Goal: Task Accomplishment & Management: Manage account settings

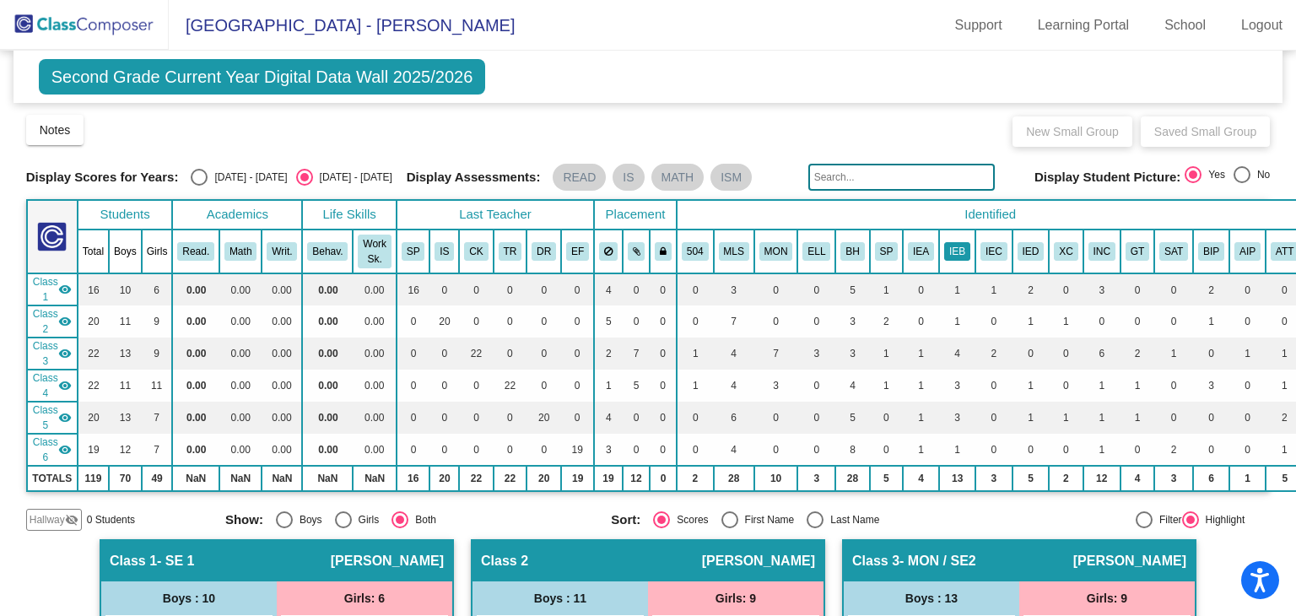
click at [949, 243] on button "IEB" at bounding box center [957, 251] width 26 height 19
click at [945, 248] on button "IEB" at bounding box center [957, 251] width 26 height 19
click at [1271, 255] on button "ATT" at bounding box center [1285, 251] width 28 height 19
click at [963, 12] on link "Support" at bounding box center [979, 25] width 74 height 27
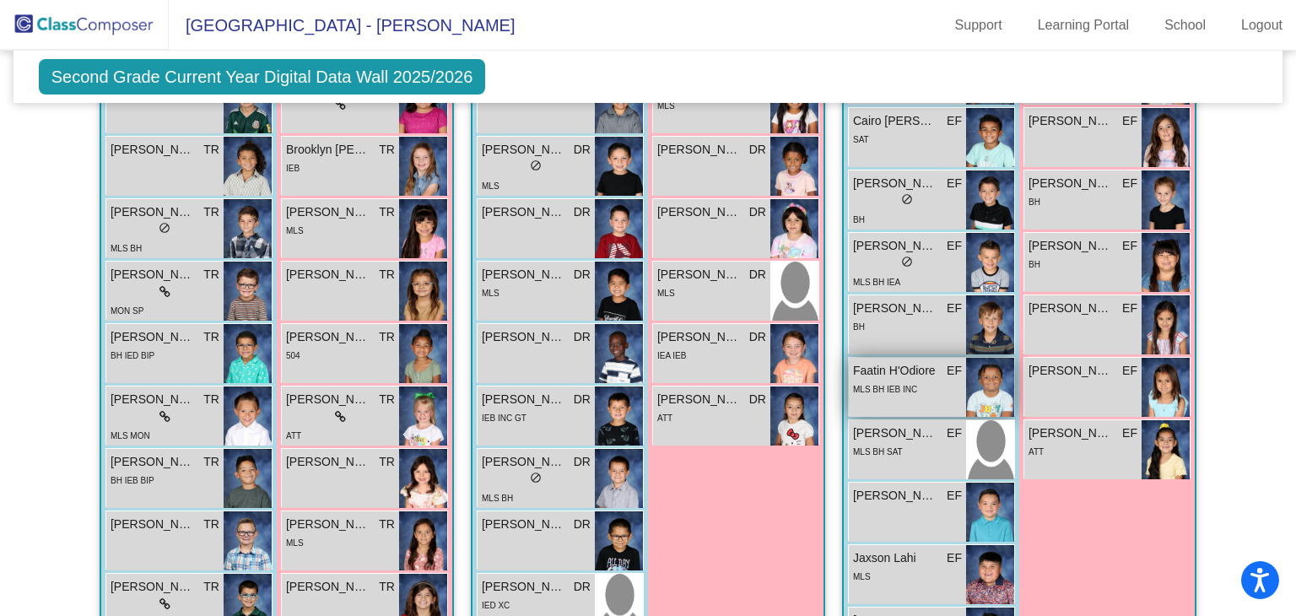
scroll to position [1435, 0]
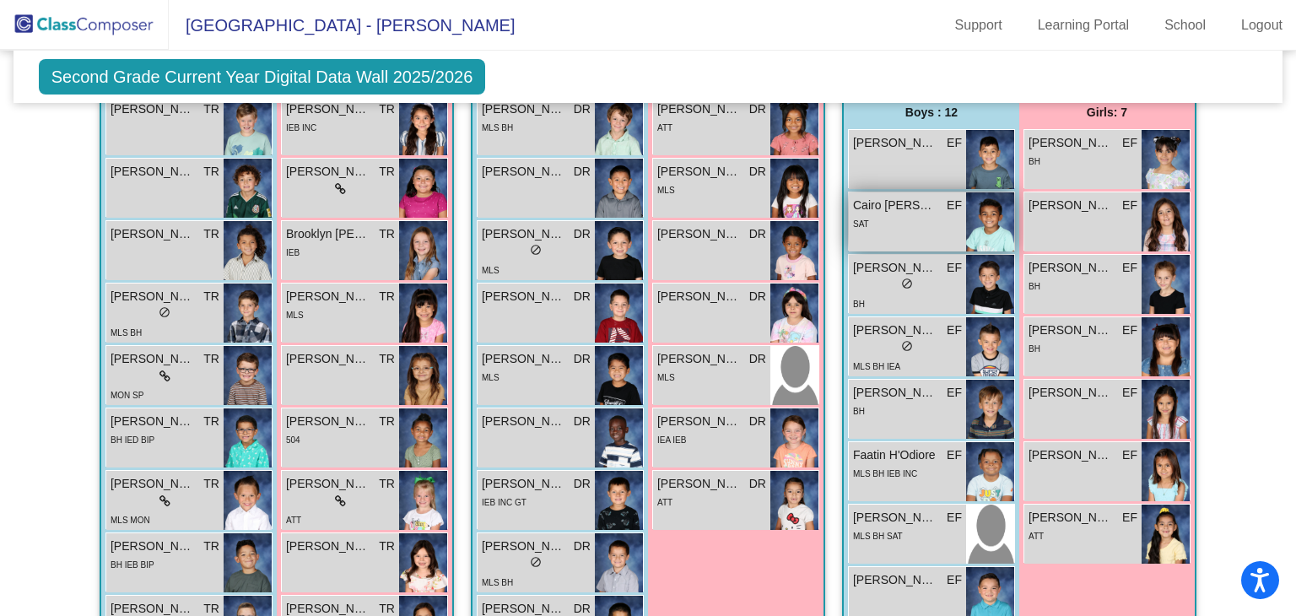
click at [895, 198] on span "Cairo Littlejohn" at bounding box center [895, 206] width 84 height 18
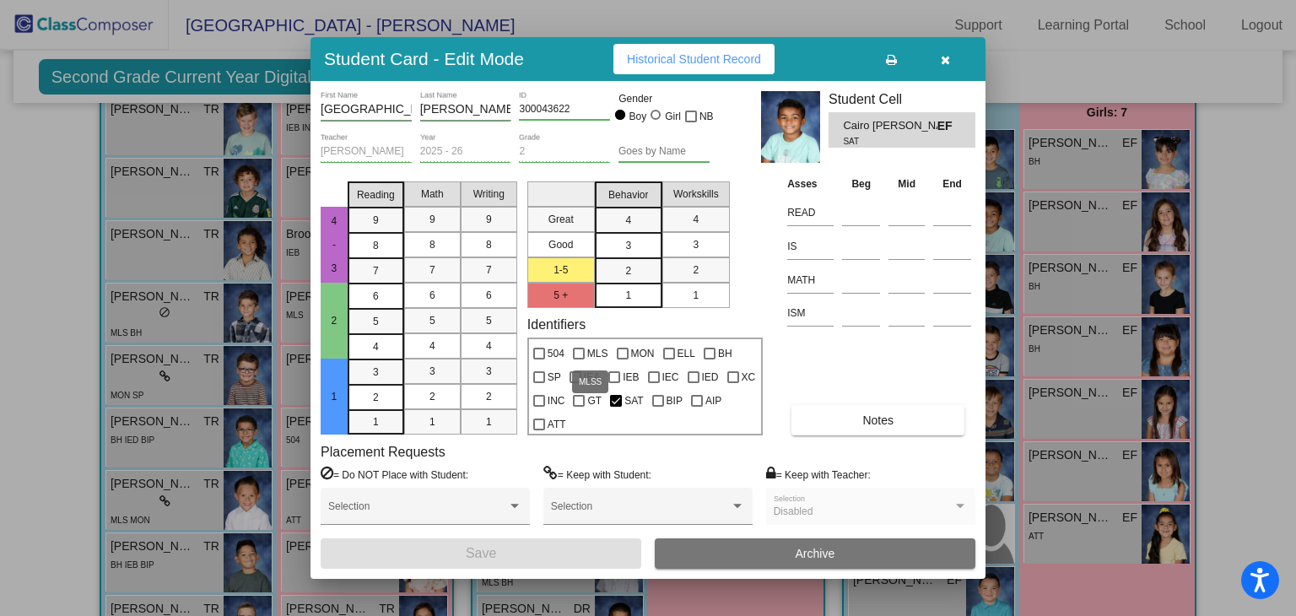
click at [585, 355] on label "MLS" at bounding box center [590, 354] width 35 height 20
click at [579, 360] on input "MLS" at bounding box center [578, 360] width 1 height 1
checkbox input "true"
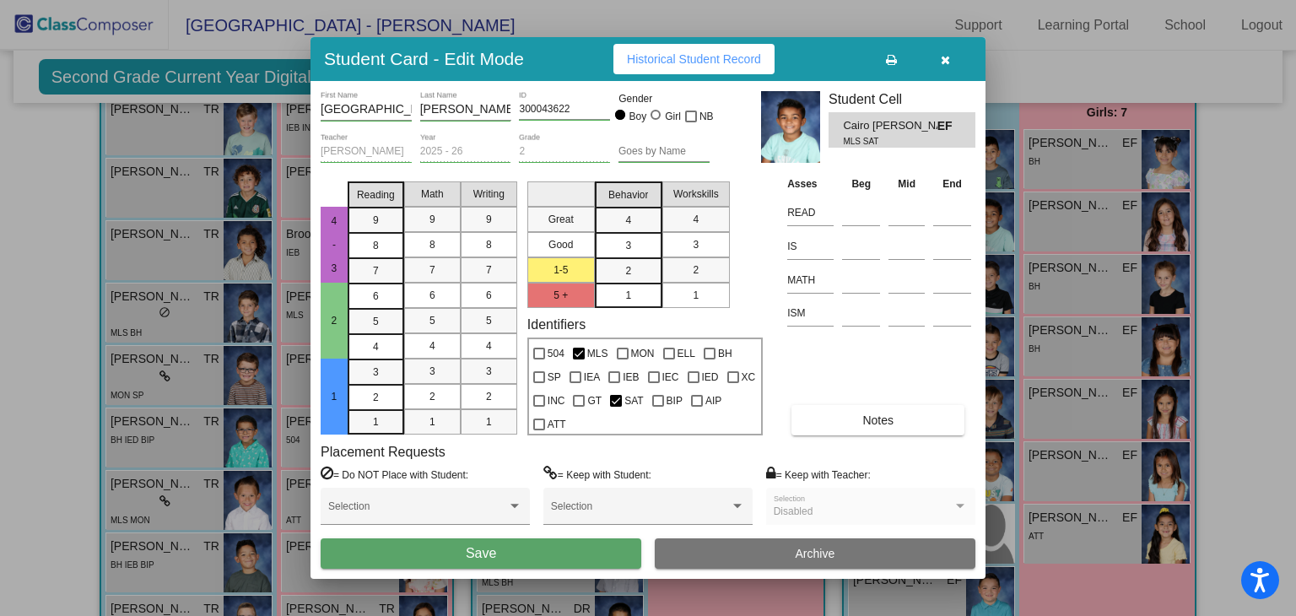
click at [618, 542] on button "Save" at bounding box center [481, 553] width 321 height 30
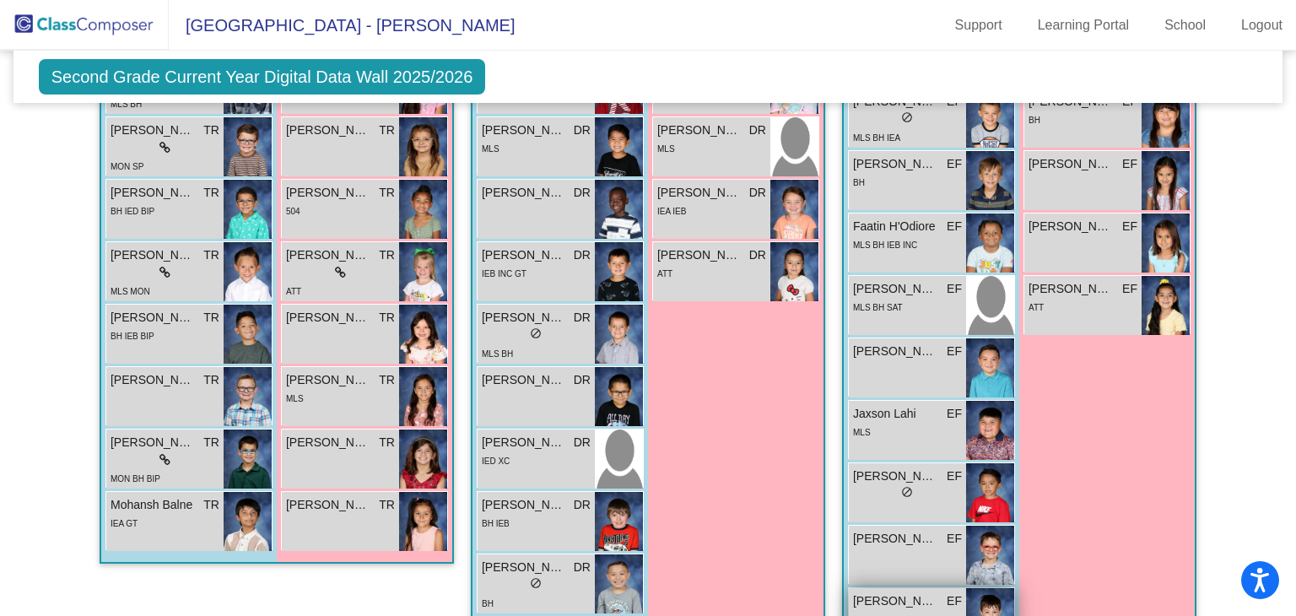
scroll to position [1410, 0]
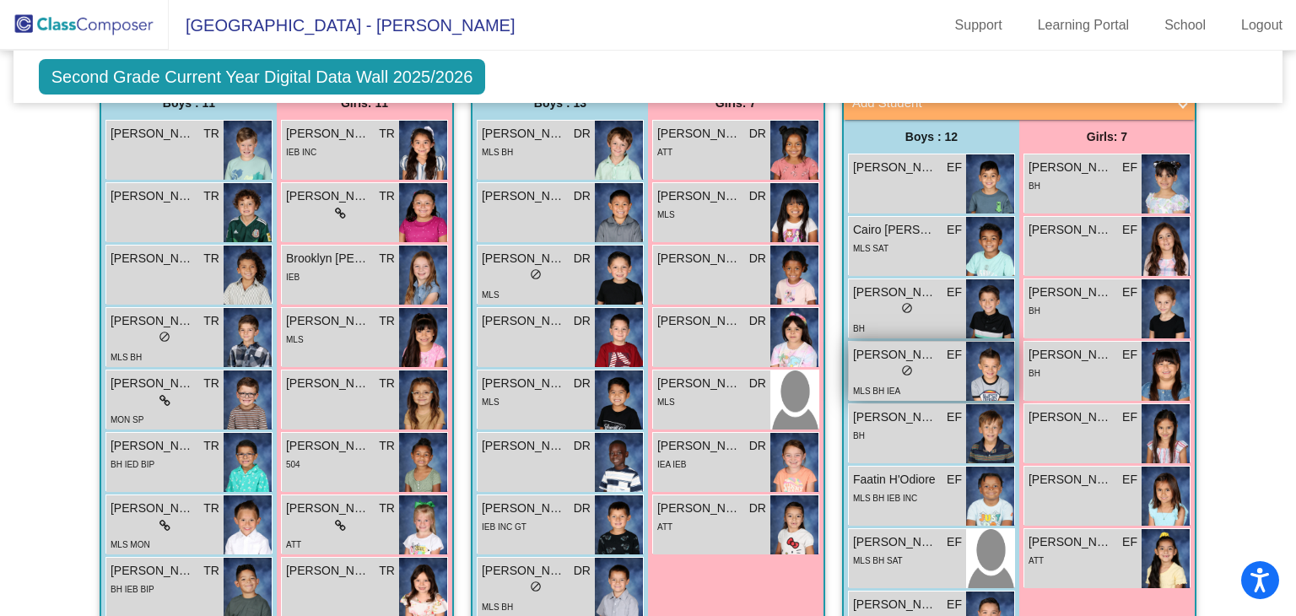
click at [861, 353] on span "Edward Gonzales" at bounding box center [895, 355] width 84 height 18
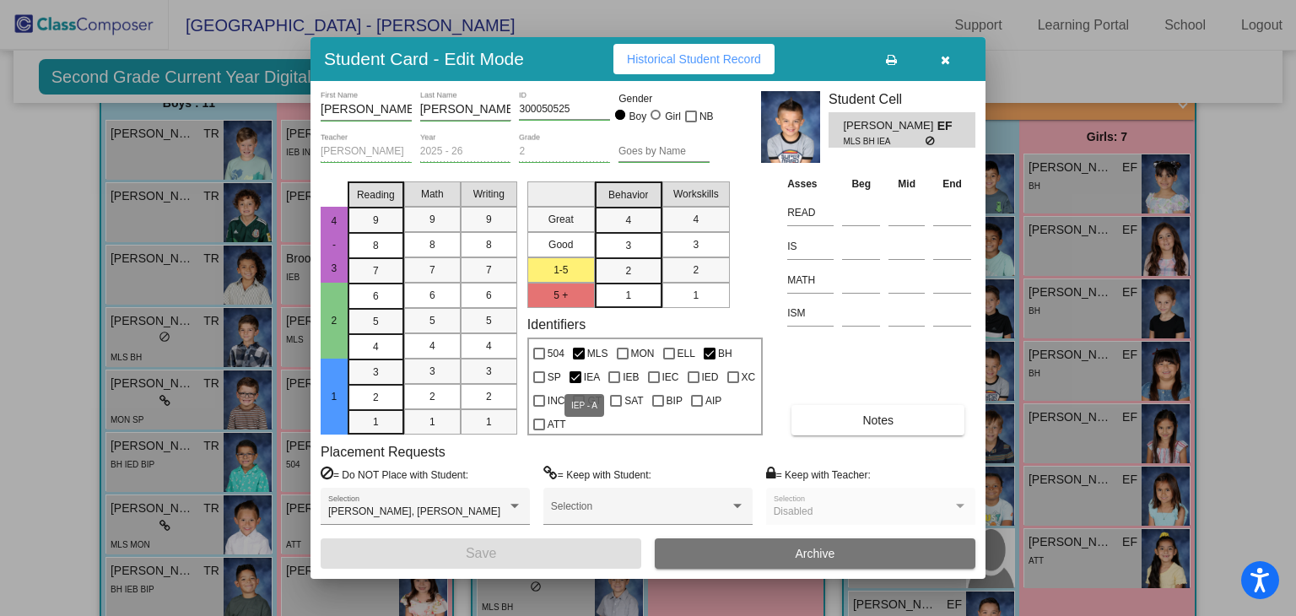
click at [580, 380] on div at bounding box center [576, 377] width 12 height 12
click at [576, 383] on input "IEA" at bounding box center [575, 383] width 1 height 1
checkbox input "false"
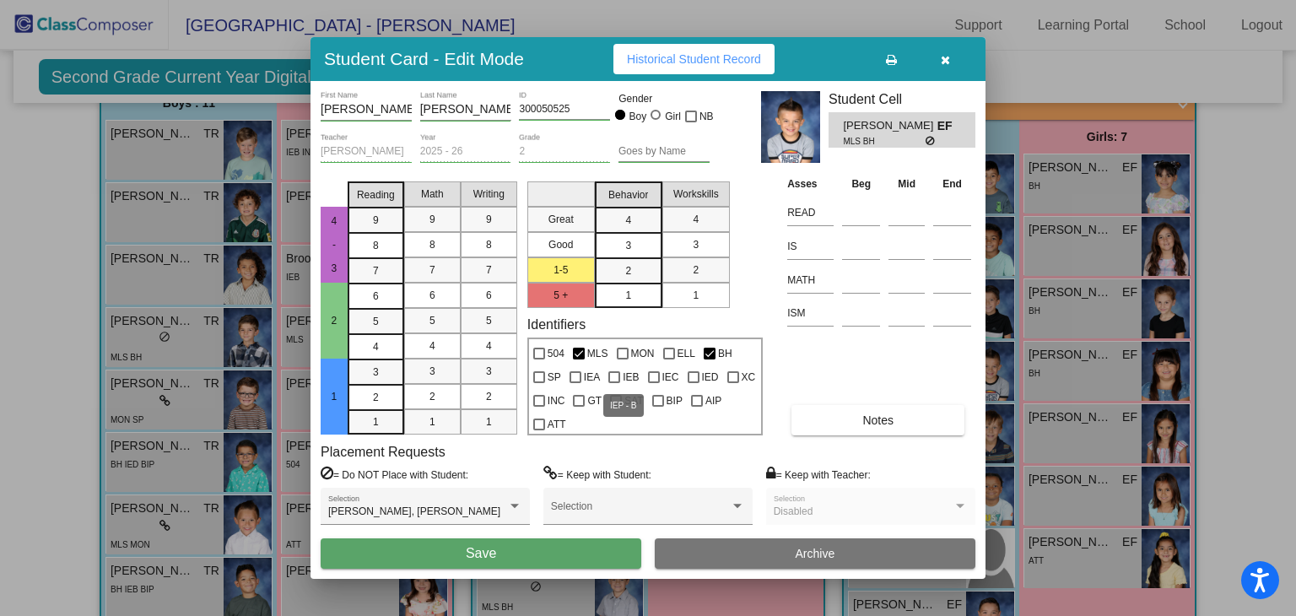
click at [612, 375] on div at bounding box center [615, 377] width 12 height 12
click at [614, 383] on input "IEB" at bounding box center [614, 383] width 1 height 1
checkbox input "true"
click at [717, 503] on div "Selection" at bounding box center [648, 510] width 194 height 30
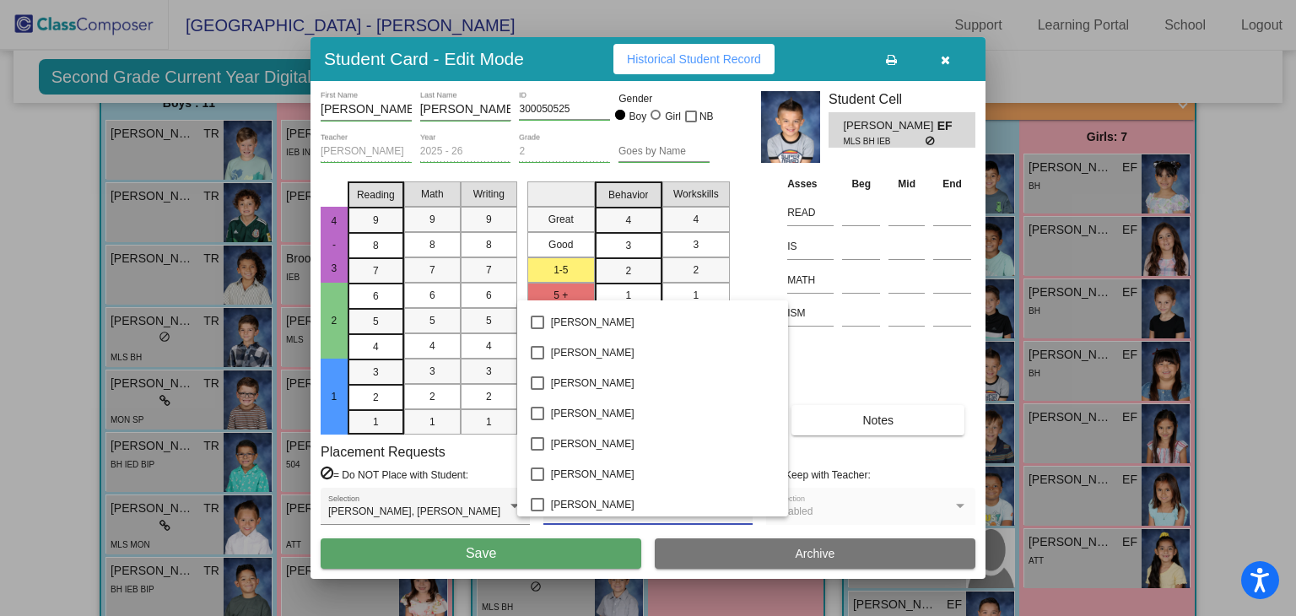
scroll to position [3309, 0]
click at [819, 362] on div at bounding box center [648, 308] width 1296 height 616
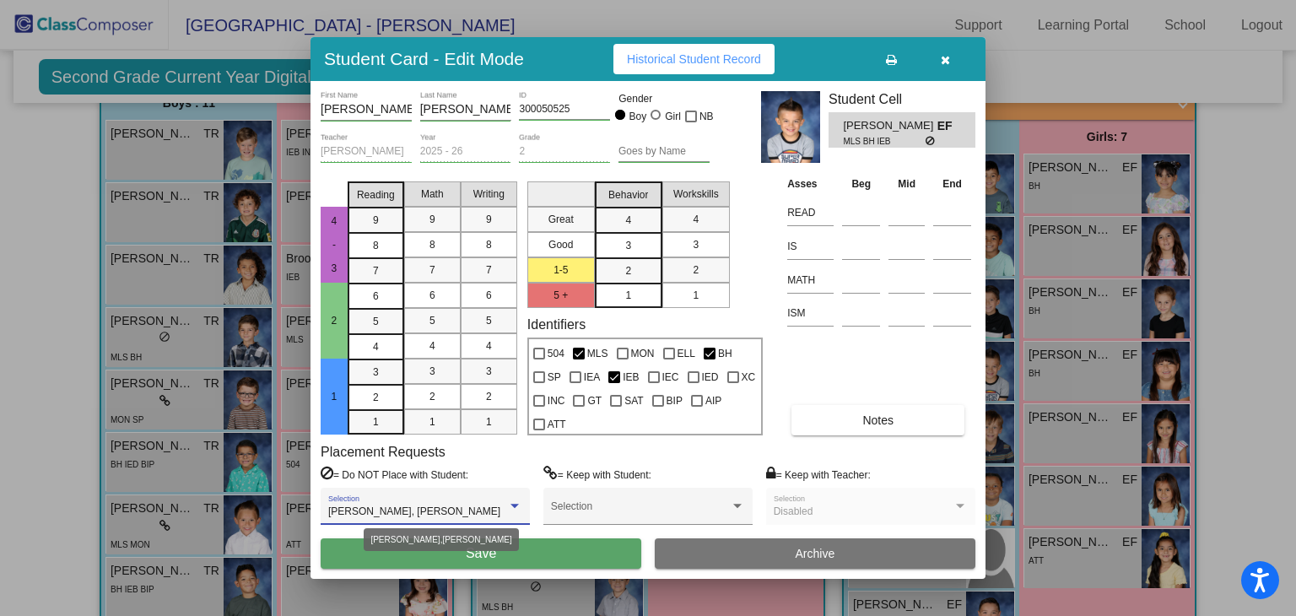
click at [514, 504] on div at bounding box center [515, 506] width 8 height 4
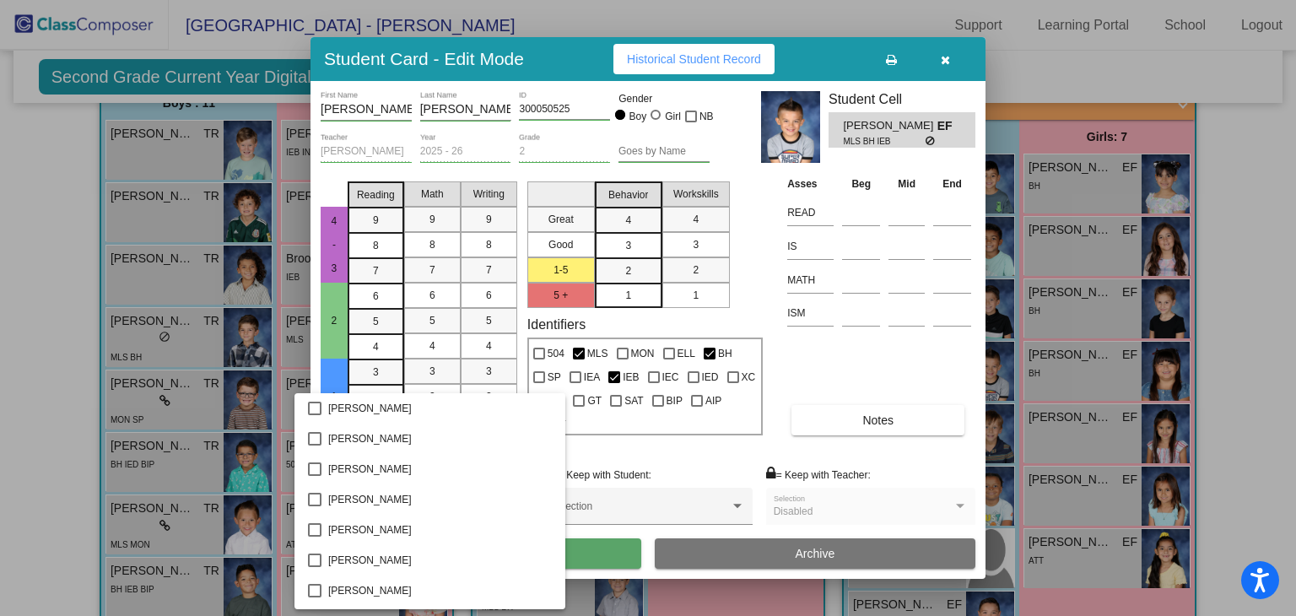
scroll to position [687, 0]
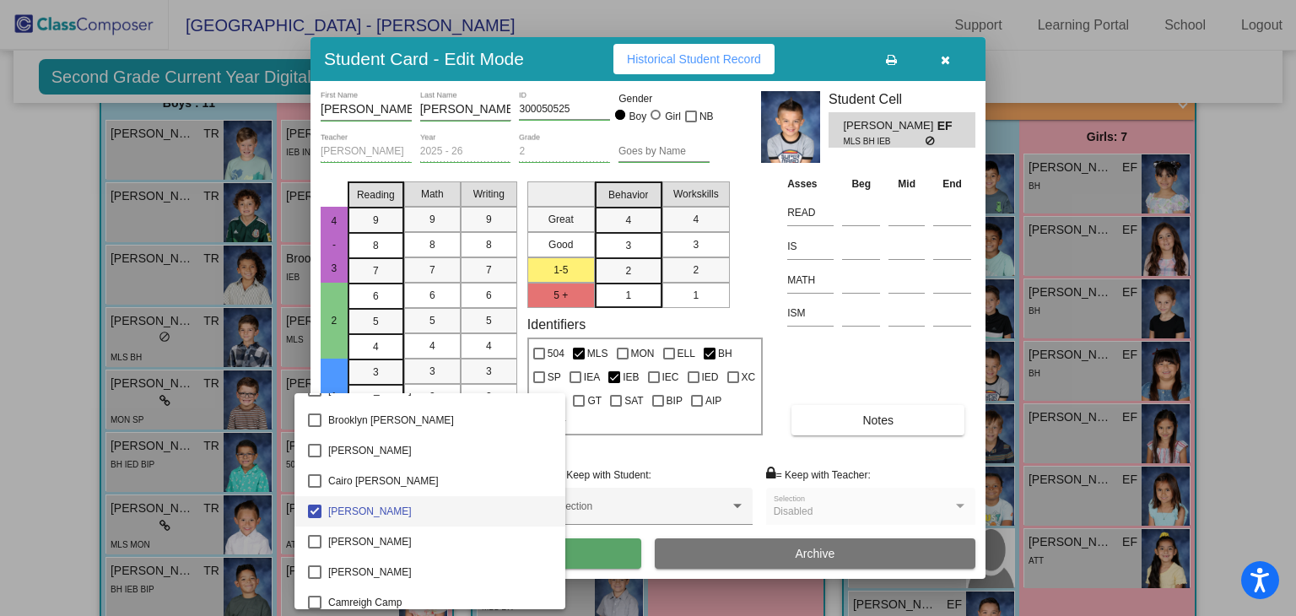
click at [806, 362] on div at bounding box center [648, 308] width 1296 height 616
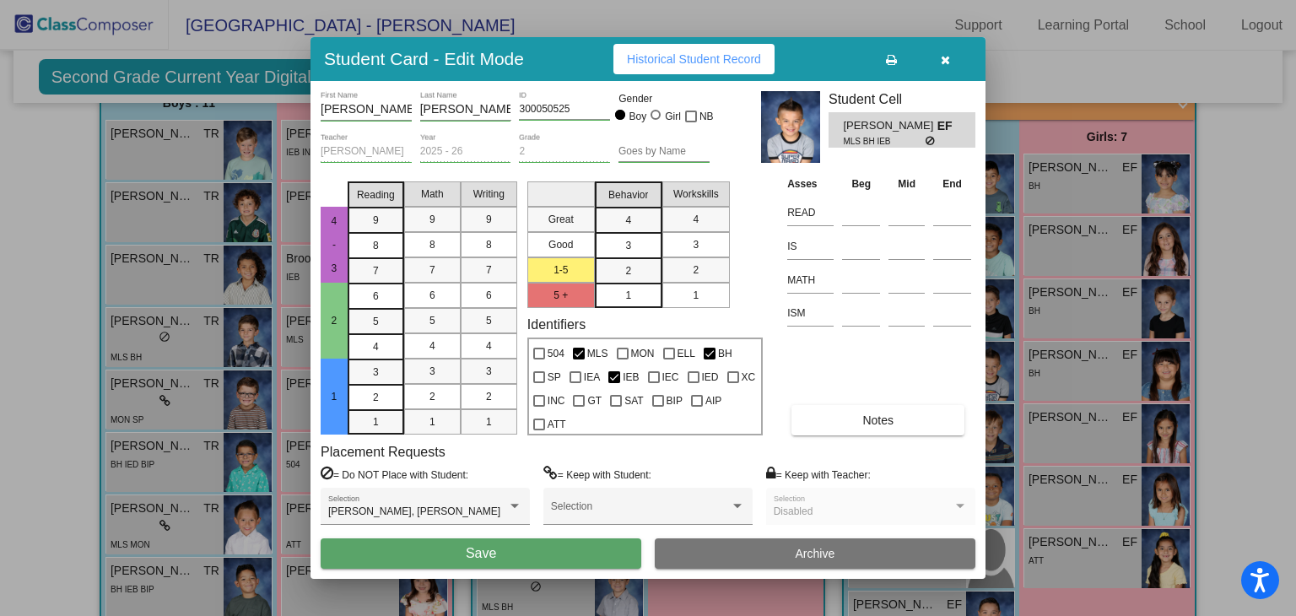
click at [533, 551] on button "Save" at bounding box center [481, 553] width 321 height 30
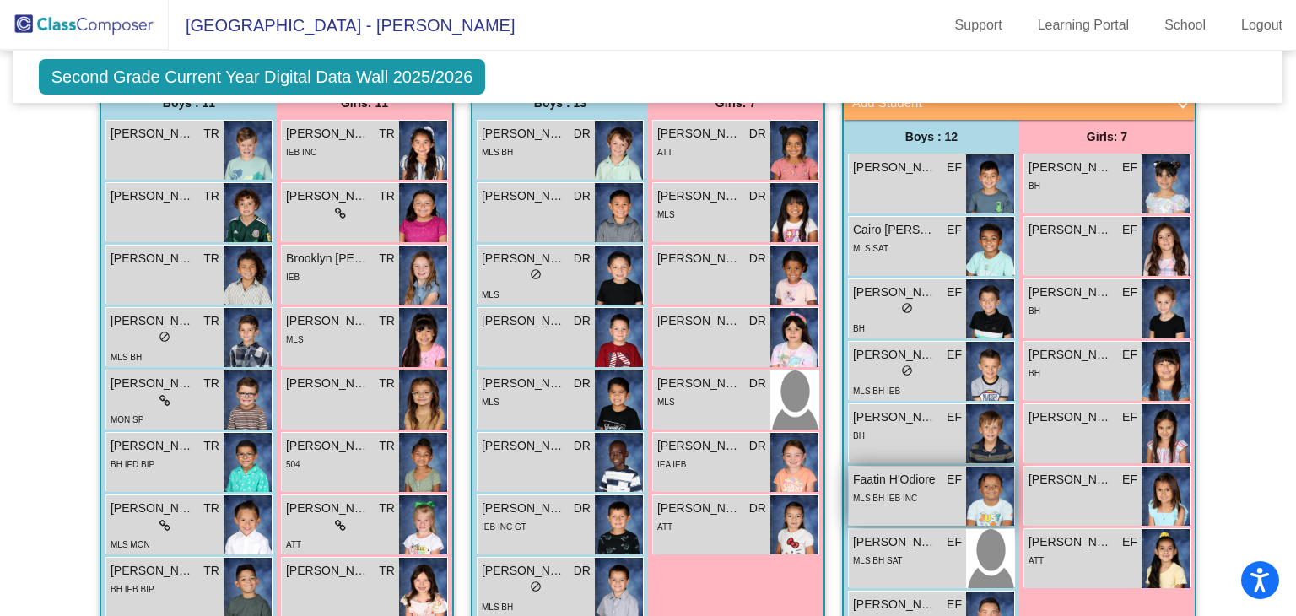
click at [898, 471] on span "Faatin H'Odiore" at bounding box center [895, 480] width 84 height 18
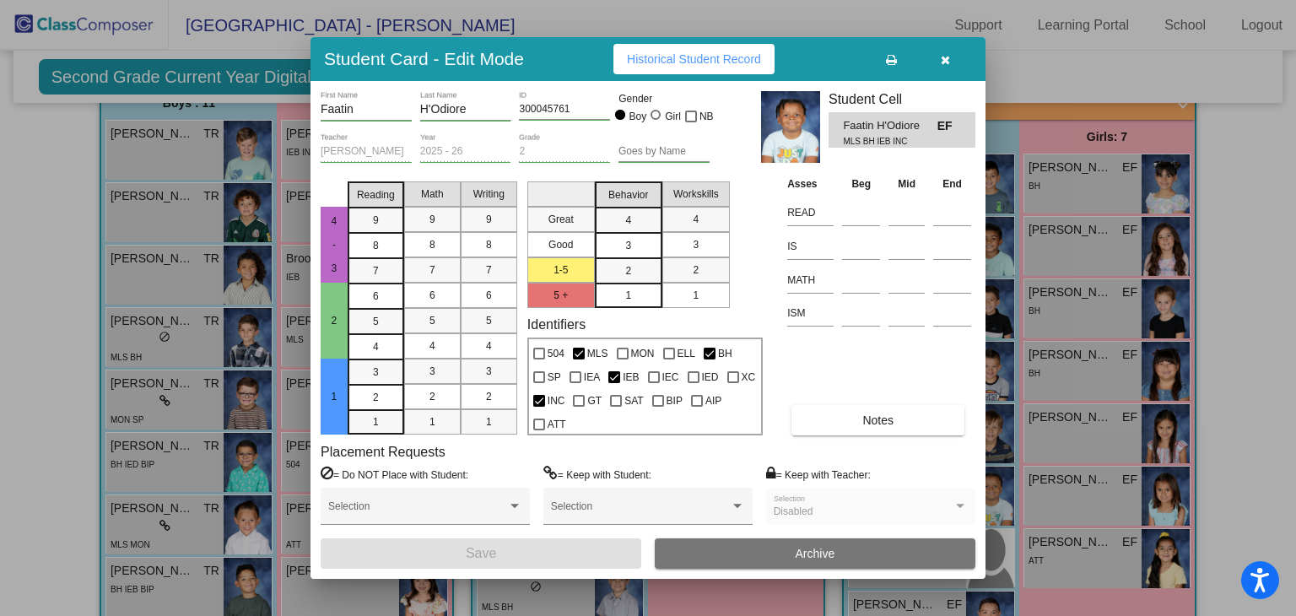
click at [951, 55] on button "button" at bounding box center [945, 59] width 54 height 30
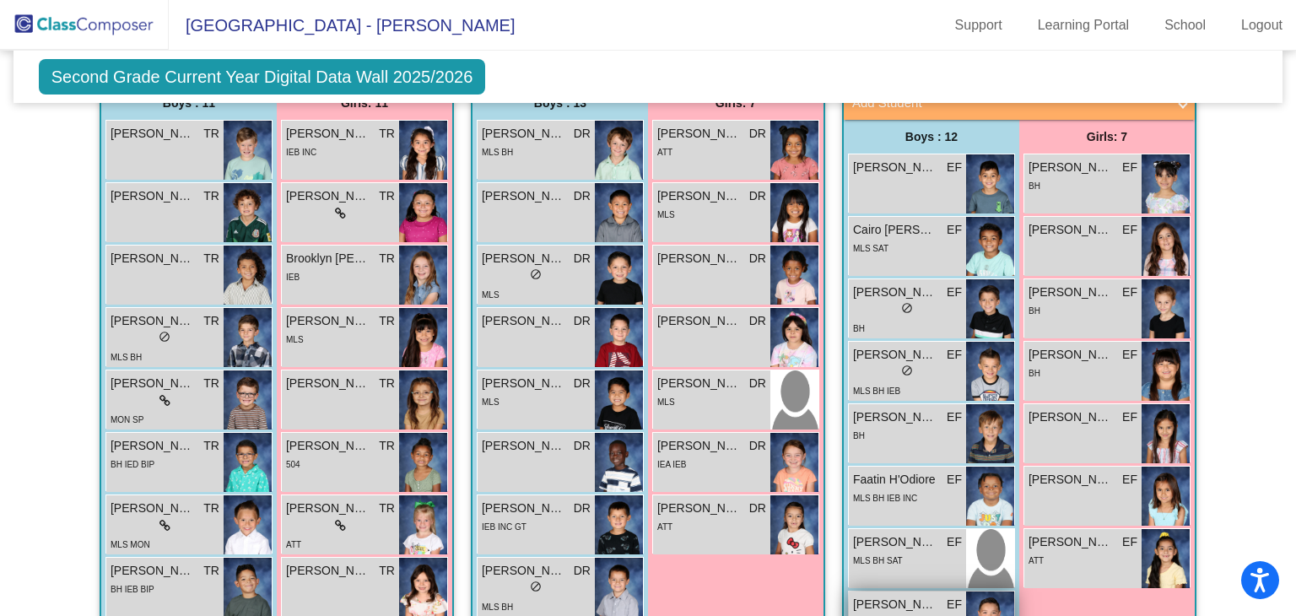
click at [896, 596] on span "Hudson Harris" at bounding box center [895, 605] width 84 height 18
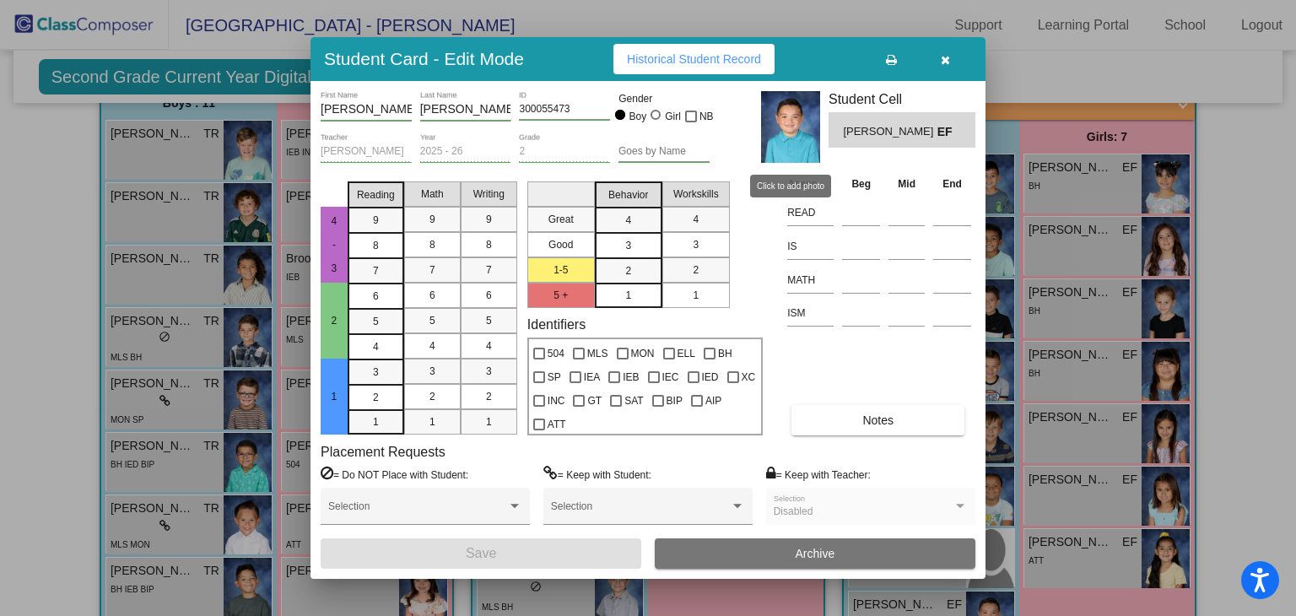
click at [803, 127] on img at bounding box center [790, 127] width 59 height 72
click at [715, 51] on button "Historical Student Record" at bounding box center [694, 59] width 161 height 30
click at [953, 62] on button "button" at bounding box center [945, 59] width 54 height 30
